Goal: Find specific page/section

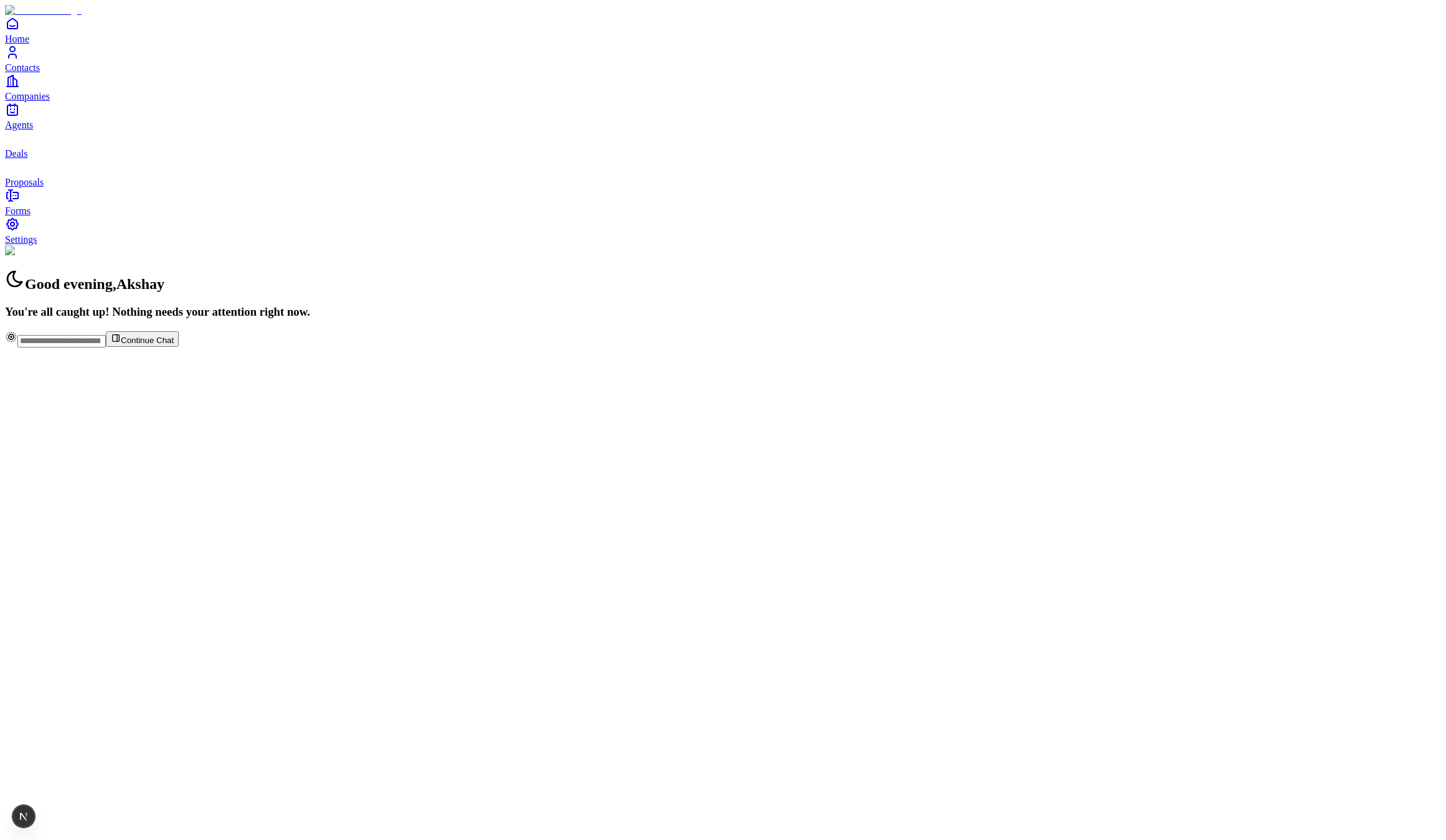
click at [58, 73] on link "Contacts" at bounding box center [723, 59] width 1436 height 28
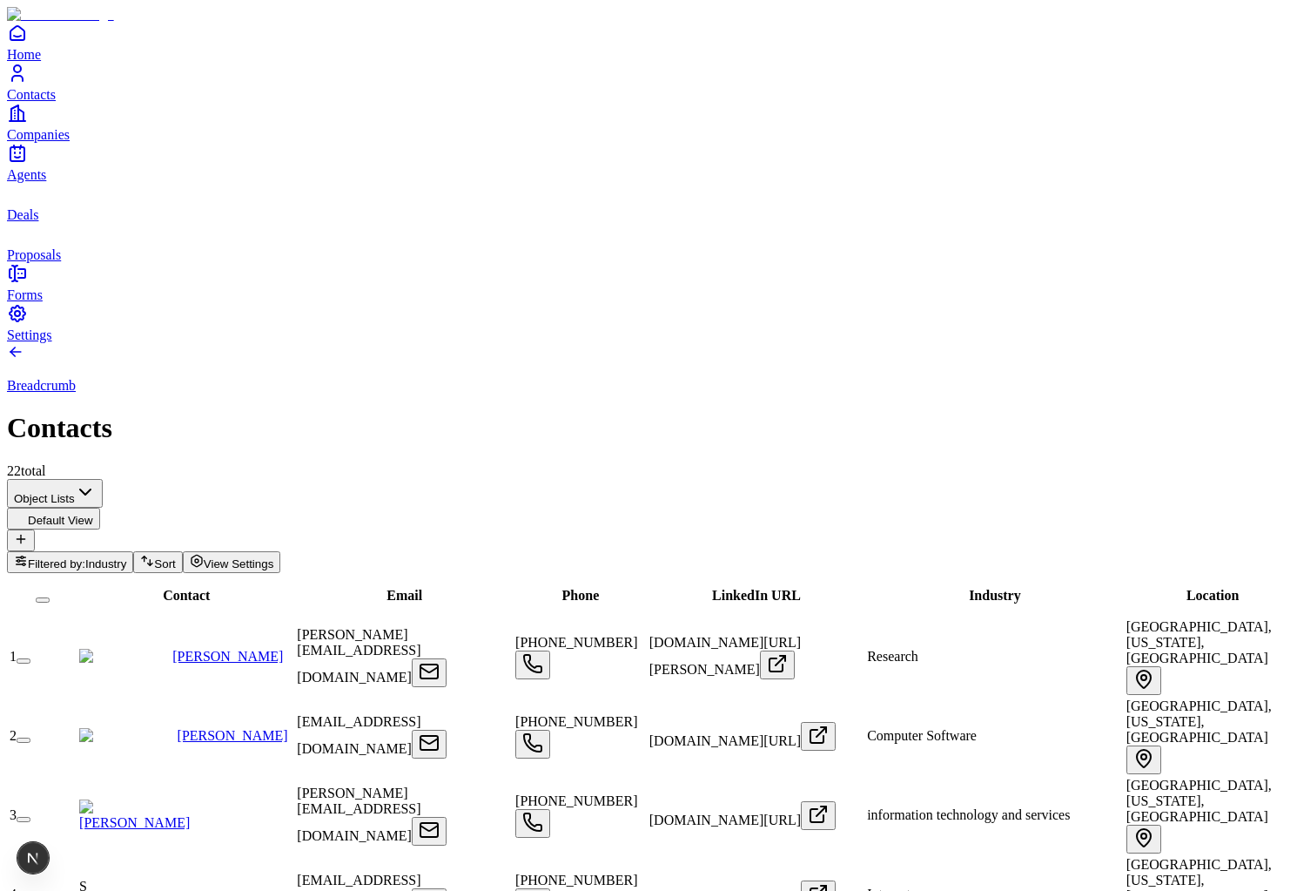
click at [493, 343] on div "Breadcrumb Contacts 22 total" at bounding box center [648, 411] width 1283 height 136
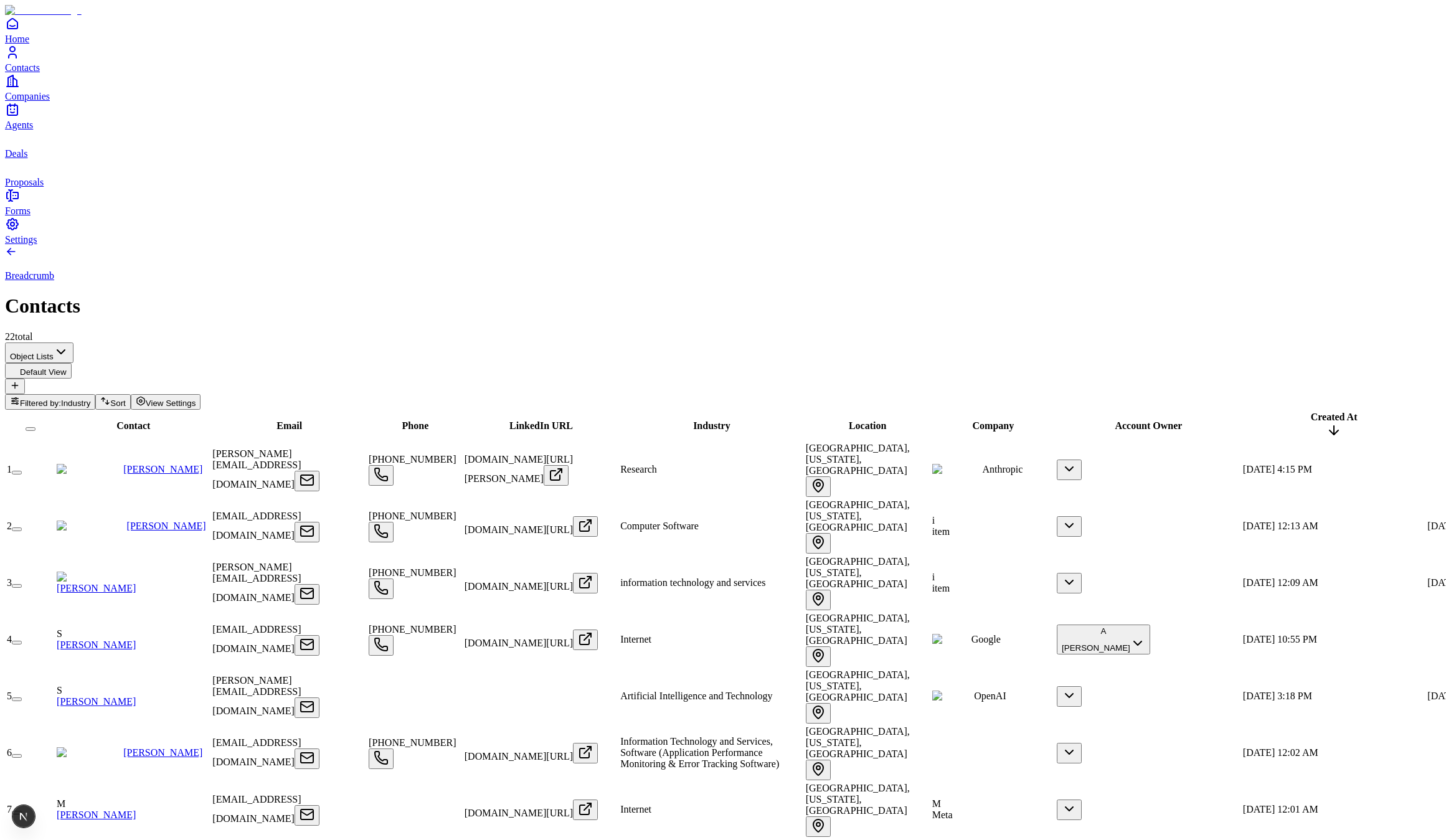
click at [590, 245] on div "Breadcrumb Contacts 22 total" at bounding box center [723, 294] width 1436 height 97
click at [701, 245] on div "Breadcrumb Contacts 22 total" at bounding box center [723, 294] width 1436 height 97
click at [417, 245] on div "Breadcrumb Contacts 22 total" at bounding box center [723, 294] width 1436 height 97
drag, startPoint x: 861, startPoint y: 62, endPoint x: 891, endPoint y: 62, distance: 30.0
click at [861, 245] on div "Breadcrumb Contacts 22 total" at bounding box center [723, 294] width 1436 height 97
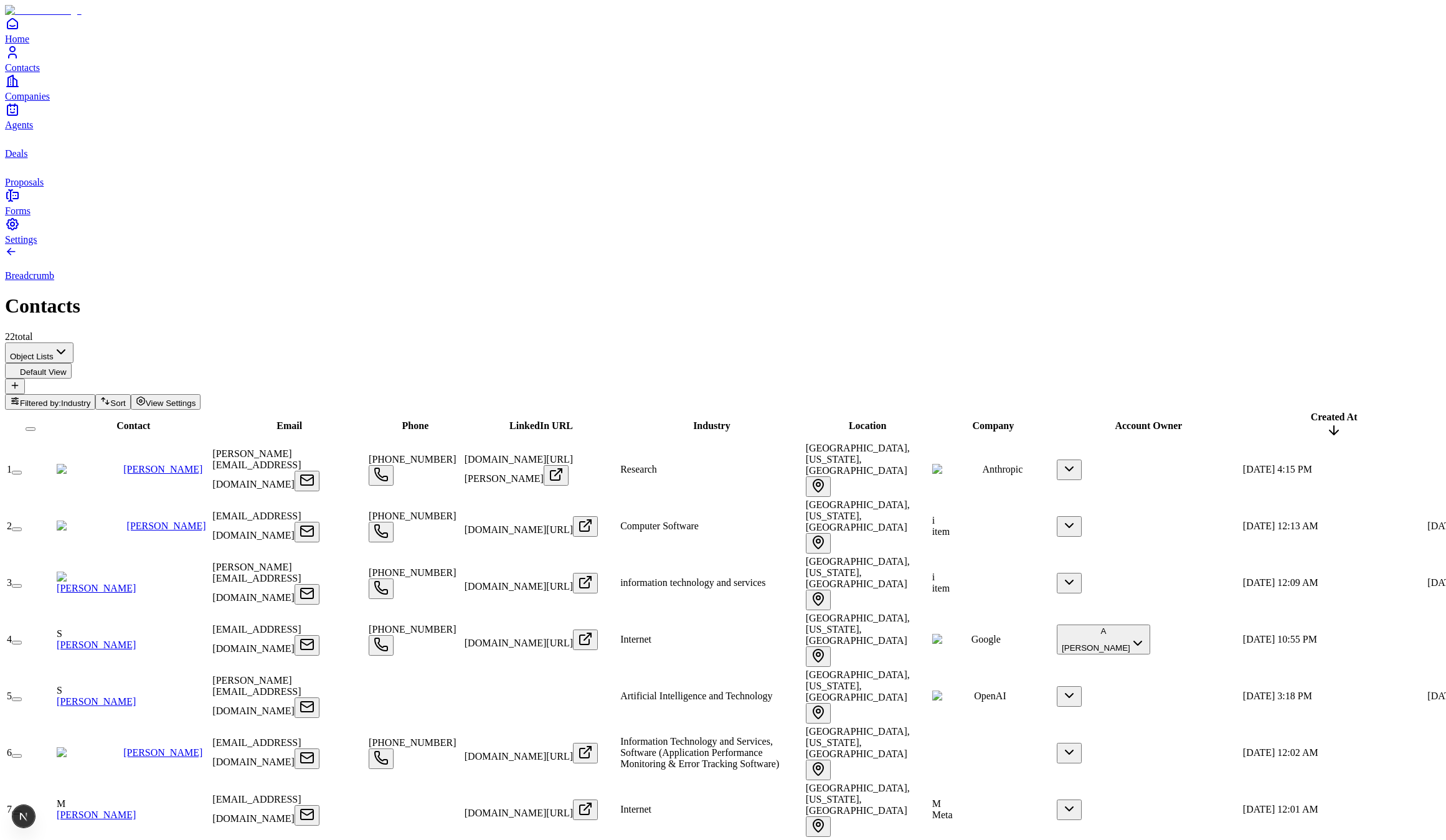
click at [900, 245] on div "Breadcrumb Contacts 22 total" at bounding box center [723, 294] width 1436 height 97
